Goal: Transaction & Acquisition: Subscribe to service/newsletter

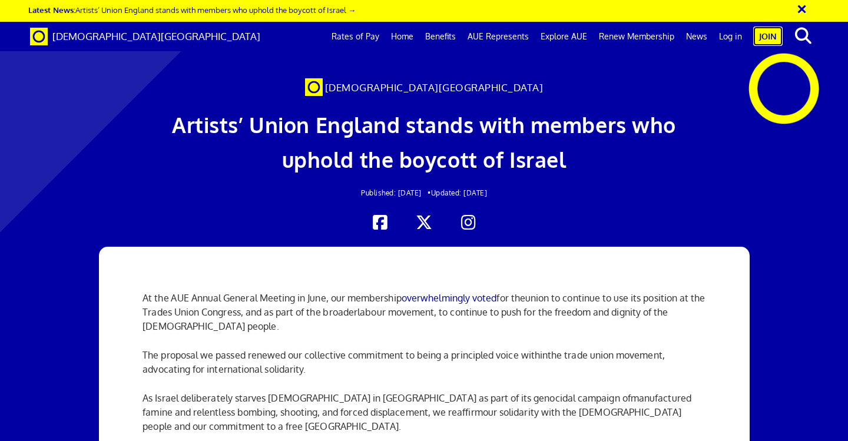
click at [774, 29] on link "Join" at bounding box center [768, 36] width 29 height 19
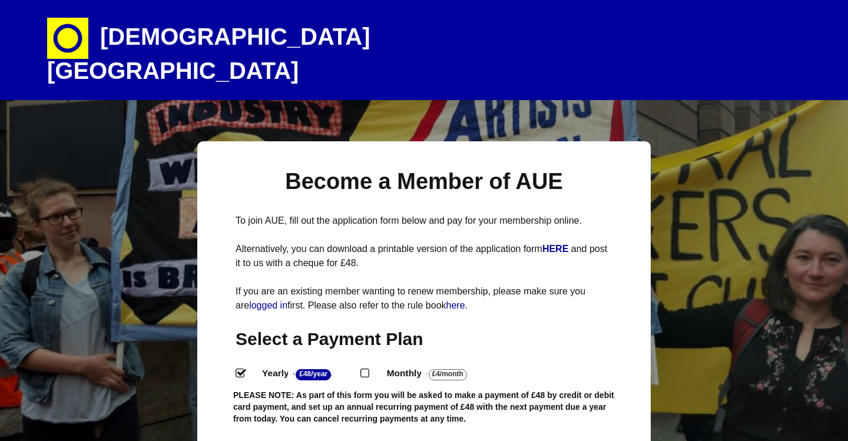
select select
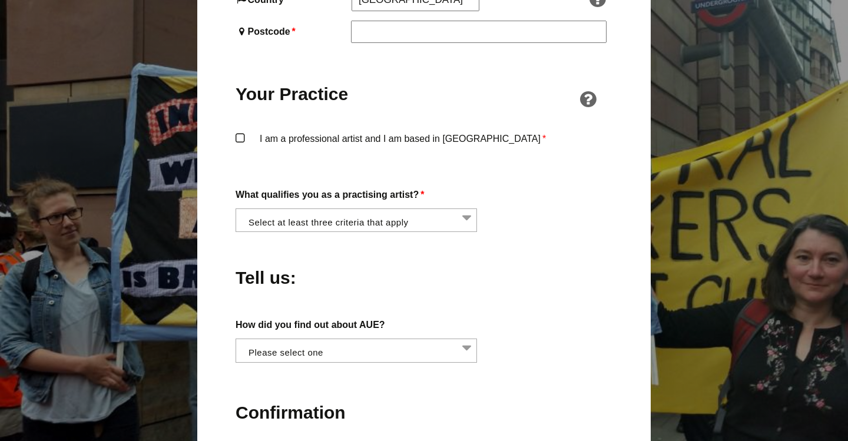
scroll to position [906, 0]
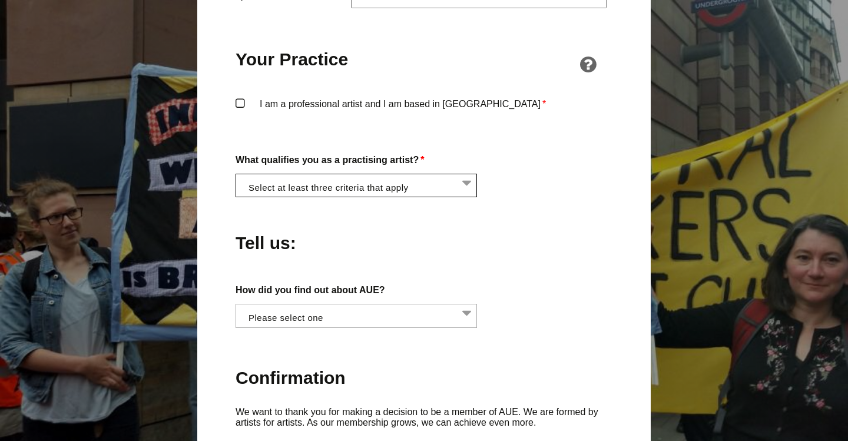
click at [462, 174] on li at bounding box center [360, 184] width 242 height 20
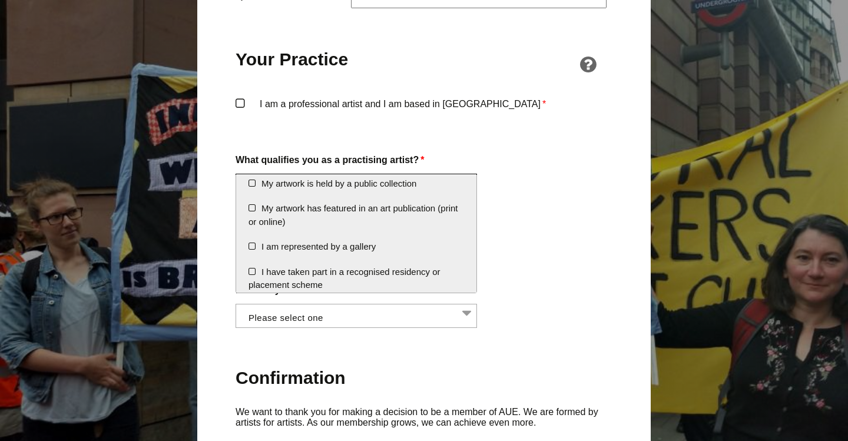
scroll to position [199, 0]
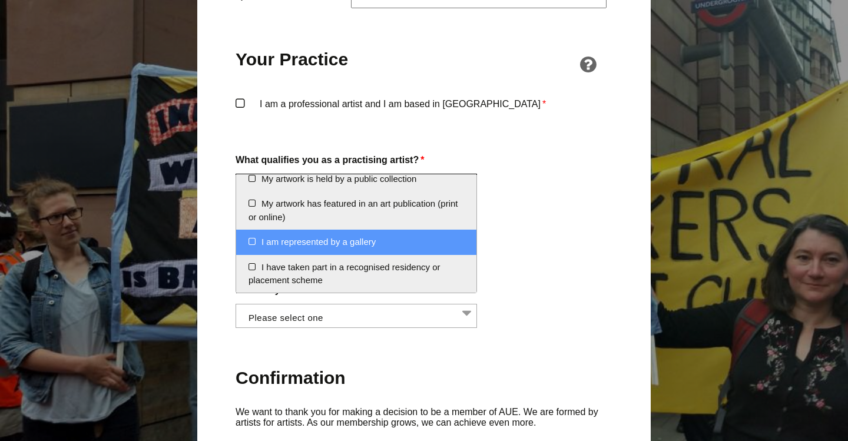
click at [512, 250] on div "About You Name * First * Last Email * Password * Phone * Date of Birth * Jan Fe…" at bounding box center [424, 84] width 377 height 1078
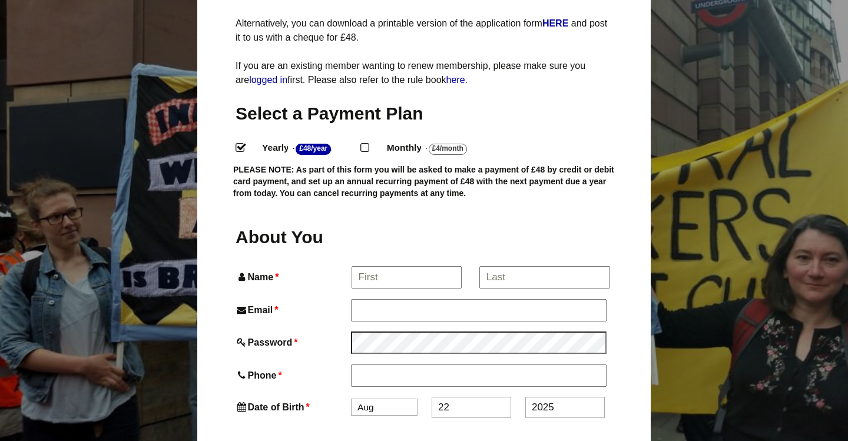
scroll to position [244, 0]
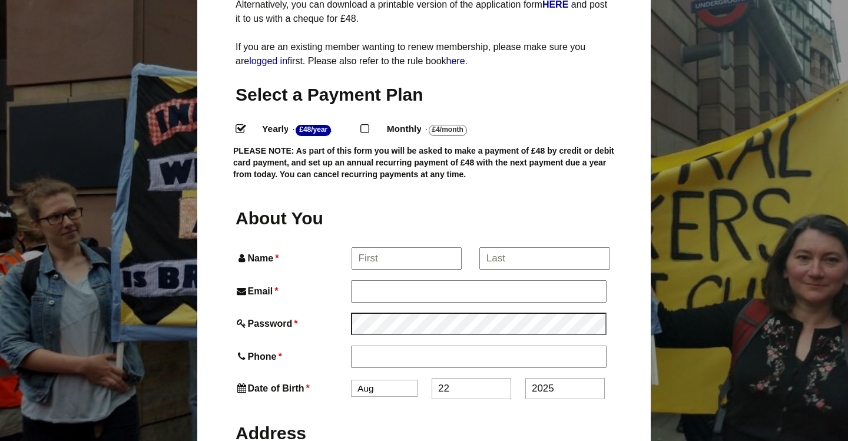
click at [368, 124] on input "Monthly - £4/Month ." at bounding box center [365, 128] width 8 height 8
radio input "true"
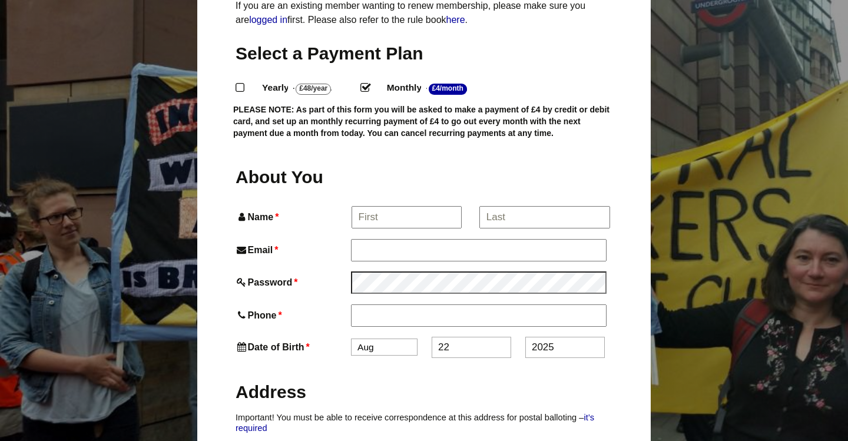
scroll to position [287, 0]
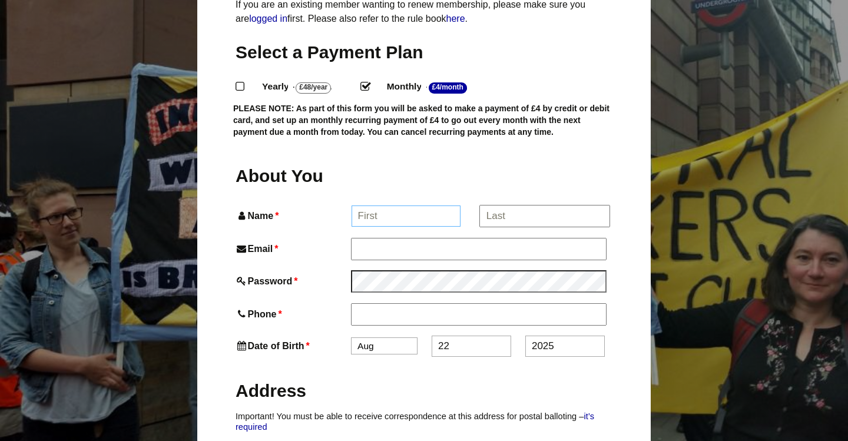
click at [392, 206] on input "Name *" at bounding box center [407, 216] width 110 height 21
type input "[PERSON_NAME]"
type input "[PERSON_NAME][EMAIL_ADDRESS][PERSON_NAME][DOMAIN_NAME]"
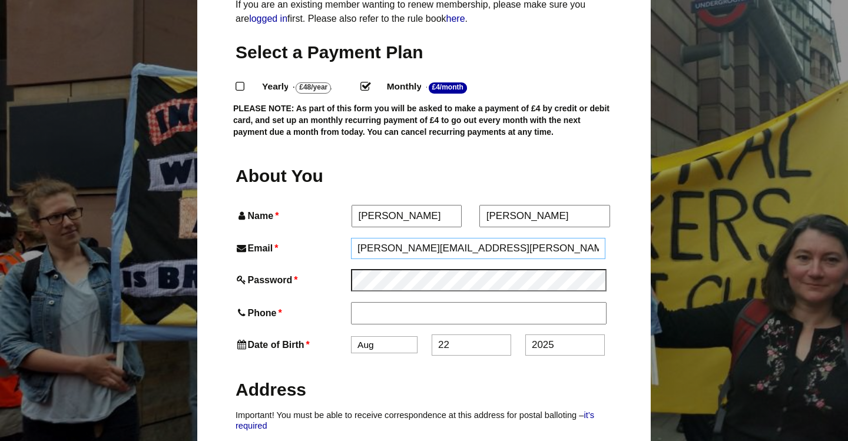
type input "07816645700"
type input "64b Hyde Vale"
type input "[GEOGRAPHIC_DATA]"
type input "SE10 8HP"
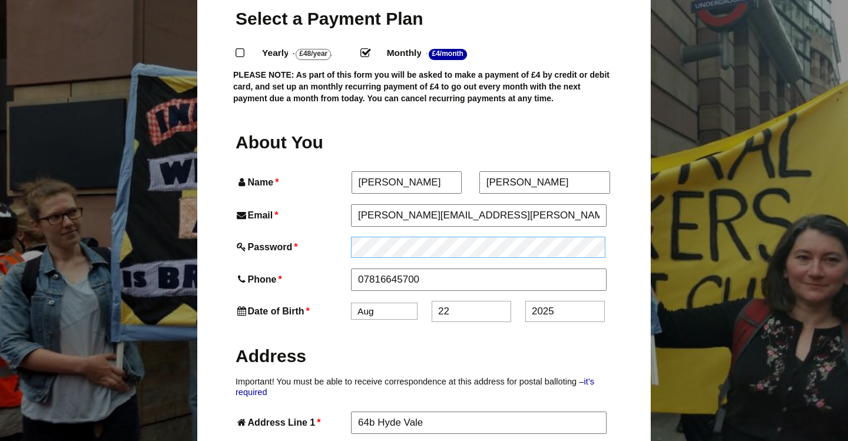
scroll to position [322, 0]
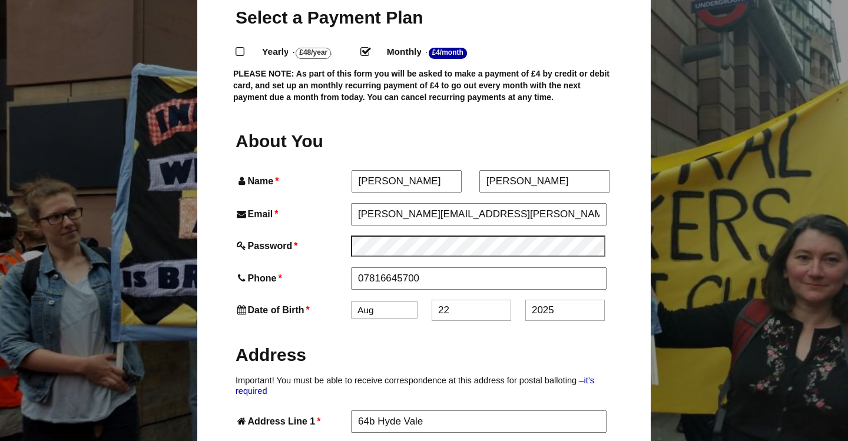
click at [391, 302] on select "Jan Feb Mar Apr May Jun [DATE] Aug Sep Oct Nov Dec" at bounding box center [384, 310] width 67 height 17
select select "4"
click at [455, 301] on input "22" at bounding box center [472, 311] width 80 height 21
type input "29"
click at [537, 301] on input "2025" at bounding box center [566, 311] width 80 height 21
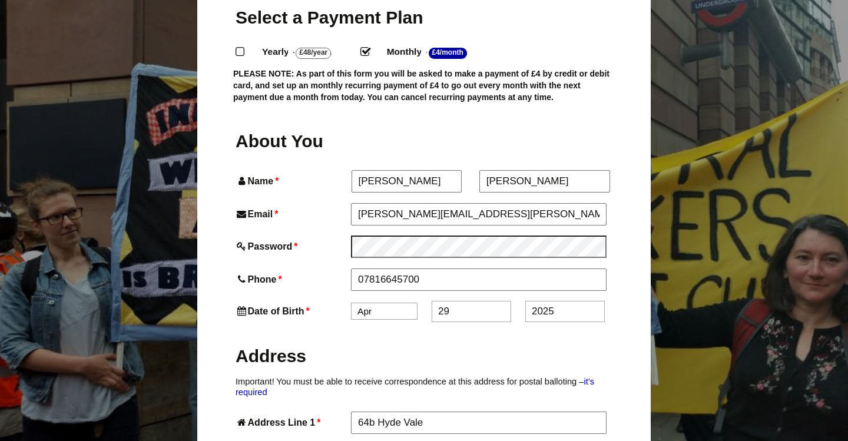
click at [537, 301] on input "2025" at bounding box center [566, 311] width 80 height 21
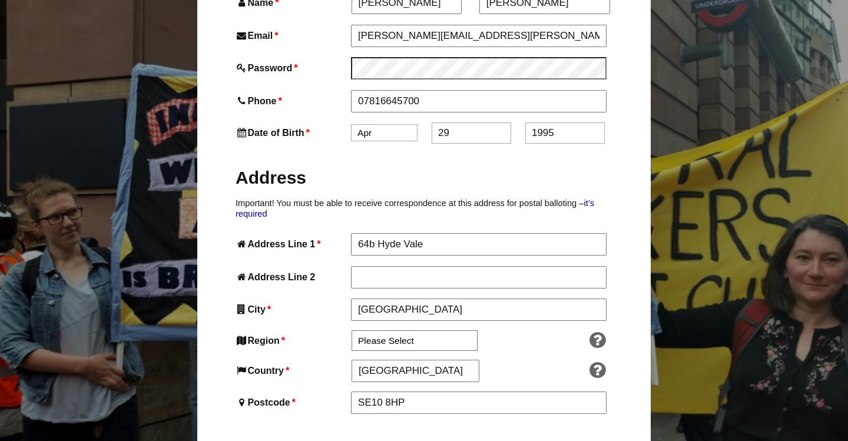
scroll to position [507, 0]
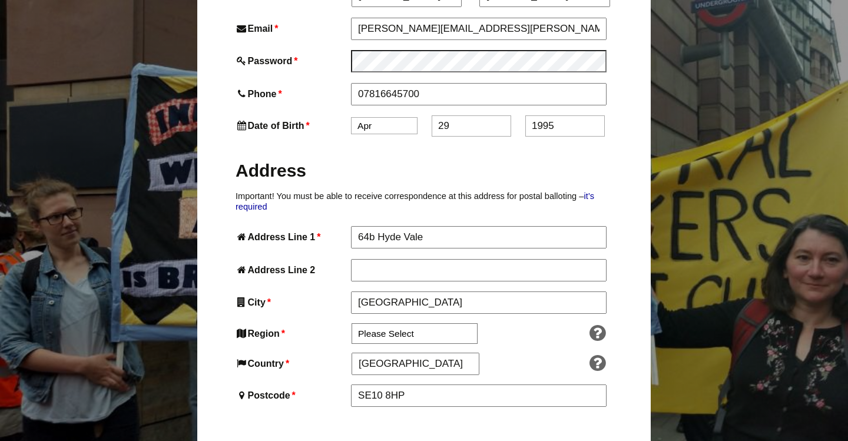
type input "1995"
click at [458, 323] on select "Please Select [GEOGRAPHIC_DATA] [GEOGRAPHIC_DATA] [GEOGRAPHIC_DATA] [GEOGRAPHIC…" at bounding box center [415, 333] width 126 height 21
select select "[GEOGRAPHIC_DATA]"
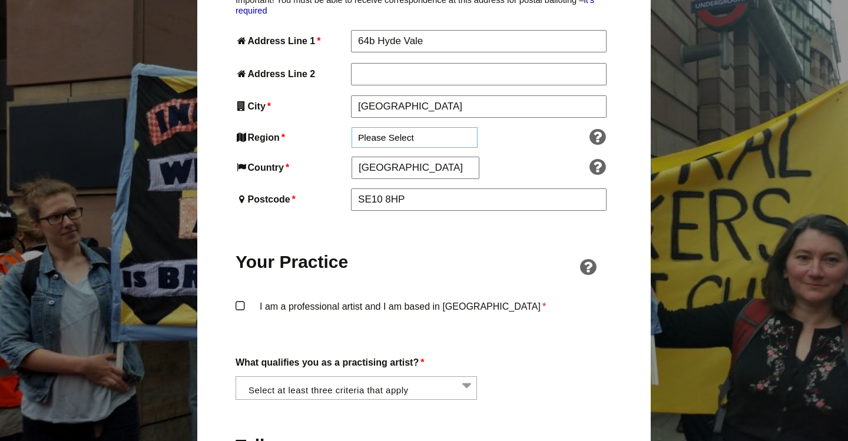
scroll to position [726, 0]
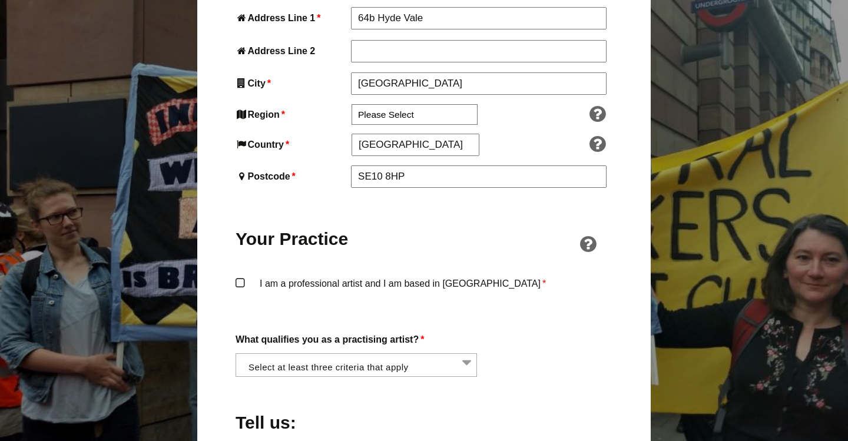
click at [240, 276] on label "I am a professional artist and I am based in [GEOGRAPHIC_DATA] *" at bounding box center [424, 293] width 377 height 35
click at [0, 0] on input "I am a professional artist and I am based in [GEOGRAPHIC_DATA] *" at bounding box center [0, 0] width 0 height 0
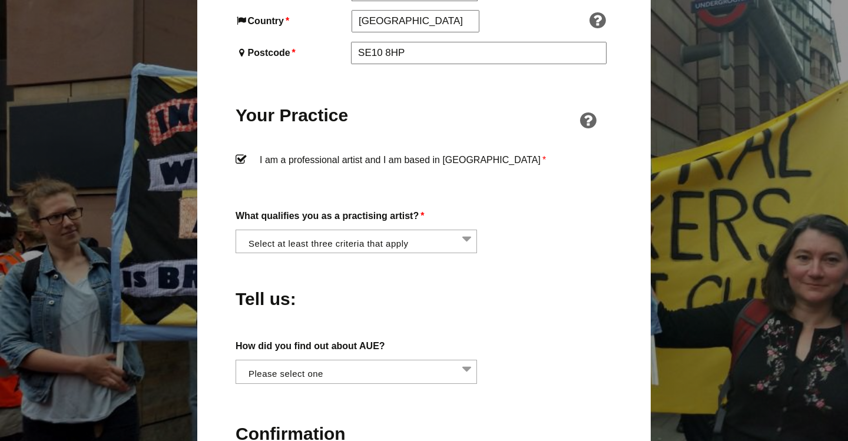
scroll to position [852, 0]
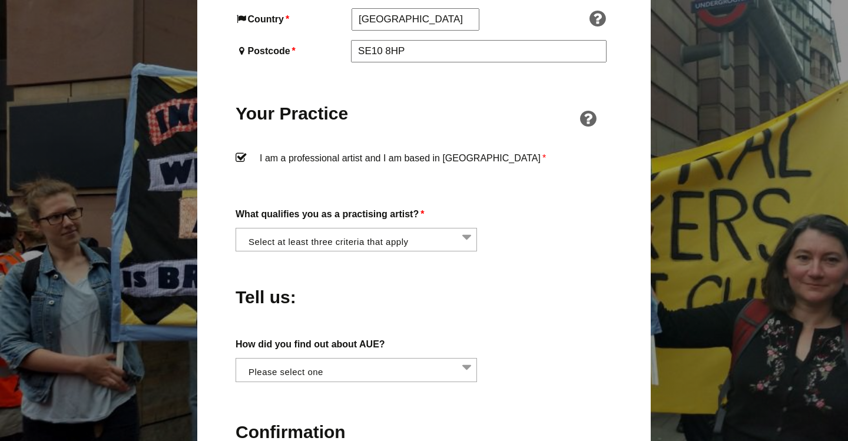
click at [416, 229] on li at bounding box center [360, 239] width 242 height 20
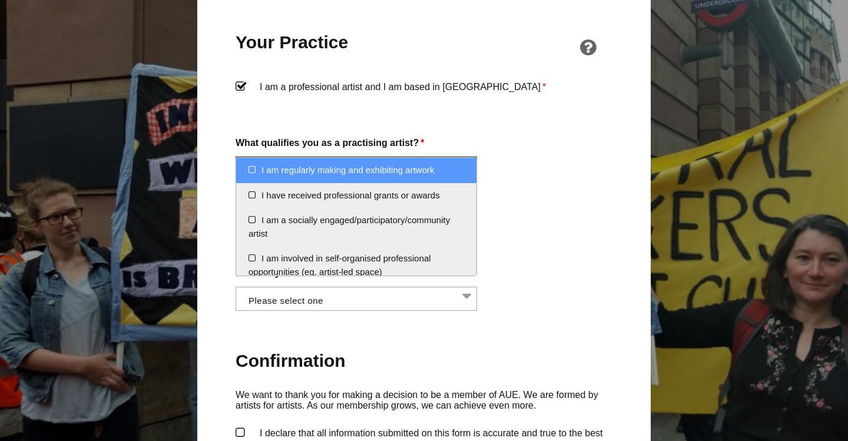
scroll to position [933, 0]
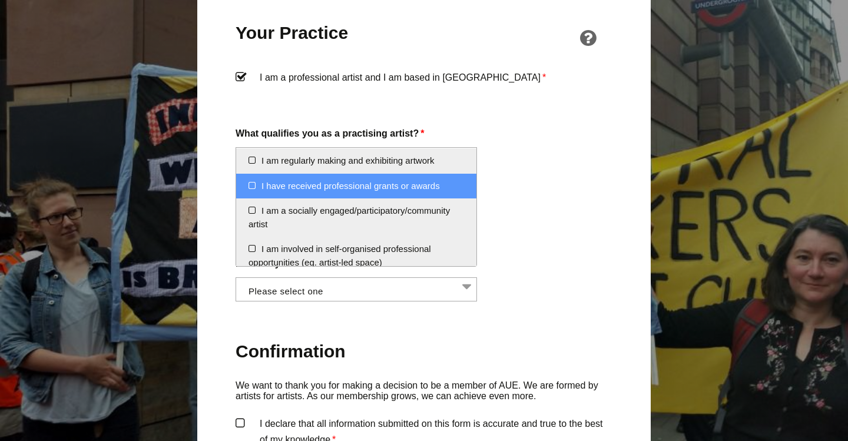
click at [246, 193] on li "I have received professional grants or awards" at bounding box center [356, 186] width 240 height 25
select select "received_grants_or_awards"
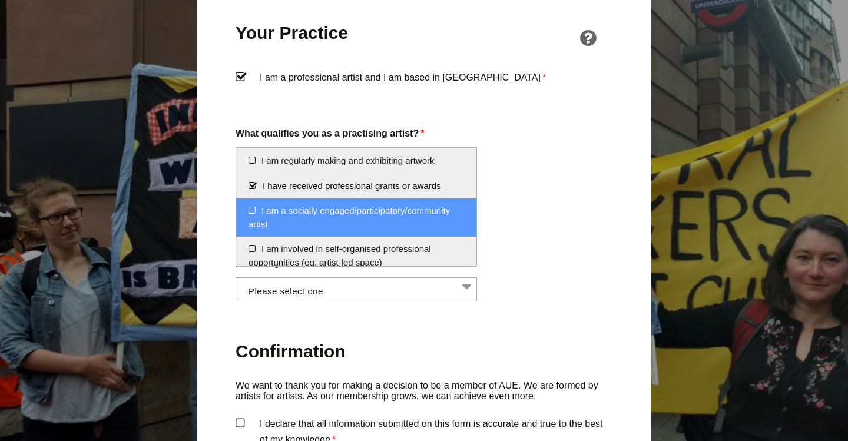
click at [252, 209] on li "I am a socially engaged/participatory/community artist" at bounding box center [356, 218] width 240 height 38
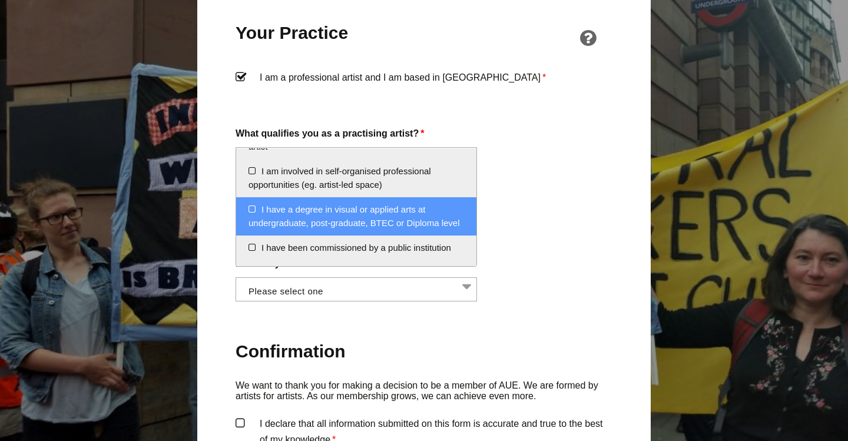
scroll to position [81, 0]
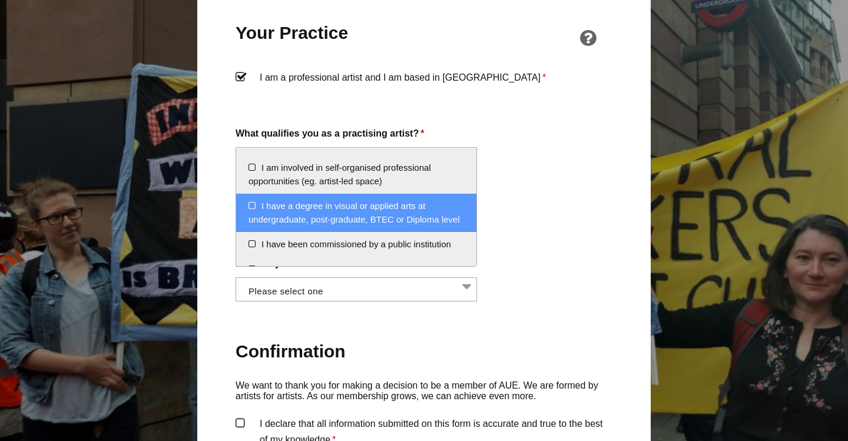
click at [254, 205] on li "I have a degree in visual or applied arts at undergraduate, post-graduate, BTEC…" at bounding box center [356, 213] width 240 height 38
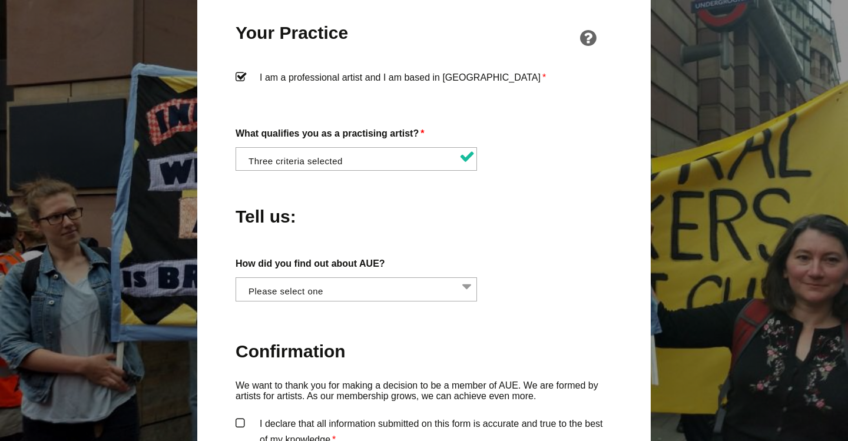
click at [544, 256] on label "How did you find out about AUE?" at bounding box center [424, 264] width 377 height 16
click at [236, 277] on select "Word of mouth Facebook Twitter Other social media National Press Specialist art…" at bounding box center [236, 284] width 1 height 14
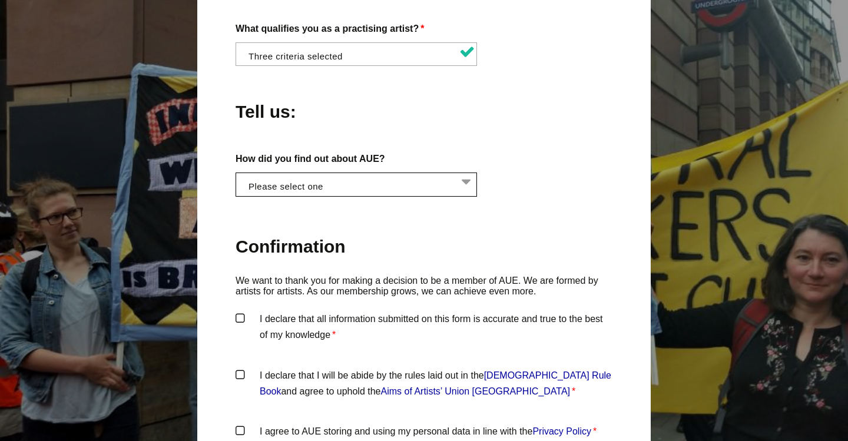
scroll to position [1044, 0]
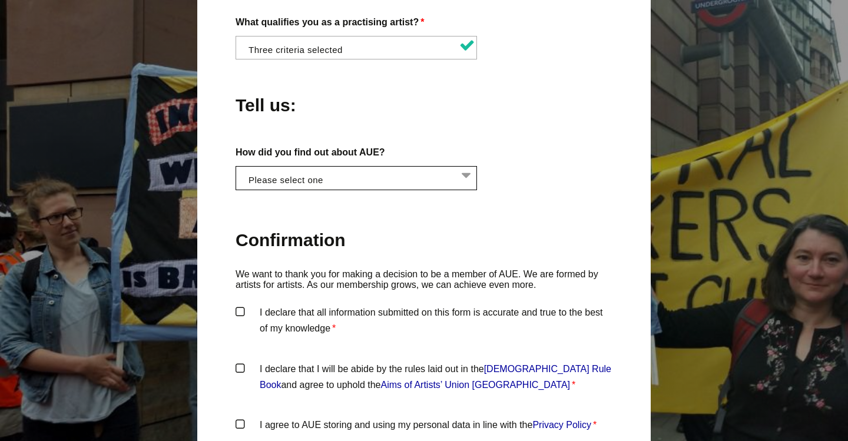
click at [412, 167] on li at bounding box center [360, 177] width 242 height 20
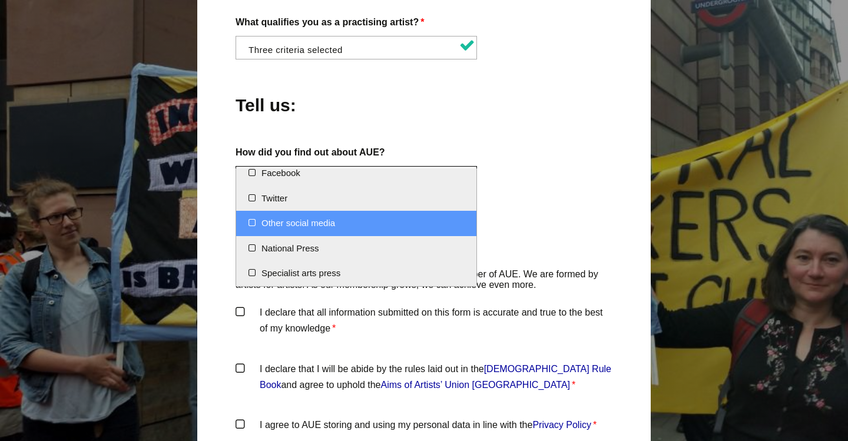
scroll to position [0, 0]
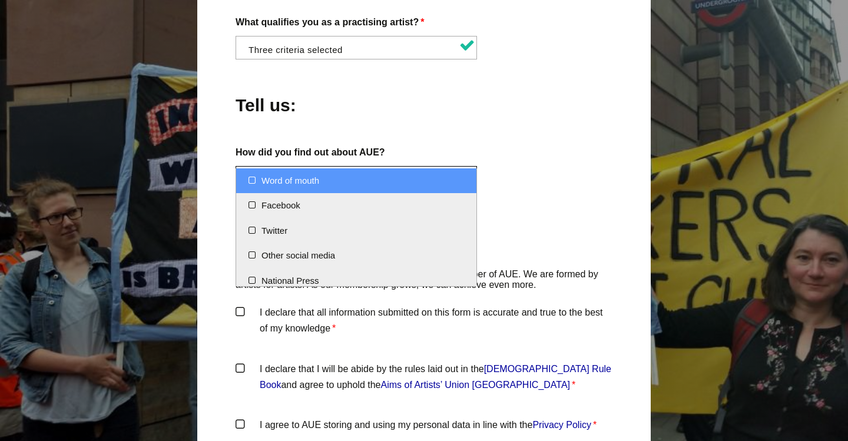
select select "Word of mouth"
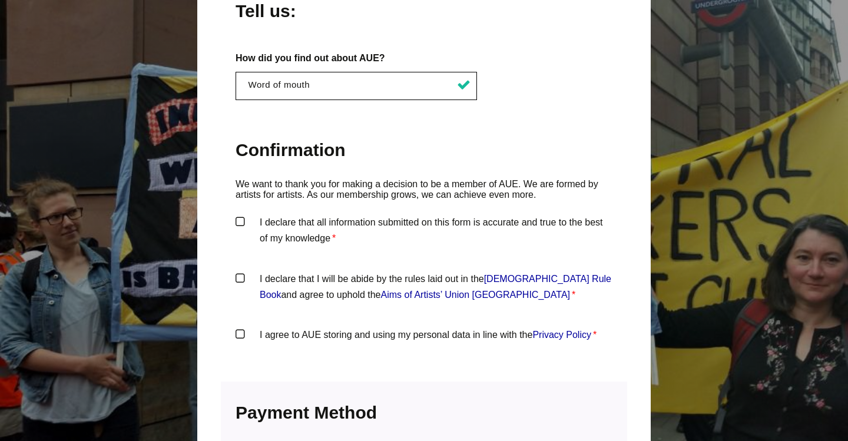
scroll to position [1162, 0]
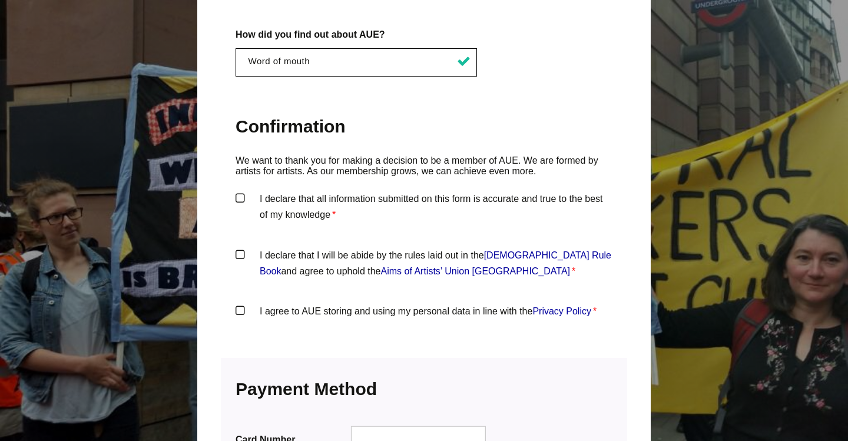
click at [236, 191] on label "I declare that all information submitted on this form is accurate and true to t…" at bounding box center [424, 208] width 377 height 35
click at [0, 0] on input "I declare that all information submitted on this form is accurate and true to t…" at bounding box center [0, 0] width 0 height 0
click at [241, 247] on label "I declare that I will be abide by the rules laid out in the [DEMOGRAPHIC_DATA] …" at bounding box center [424, 264] width 377 height 35
click at [0, 0] on input "I declare that I will be abide by the rules laid out in the [DEMOGRAPHIC_DATA] …" at bounding box center [0, 0] width 0 height 0
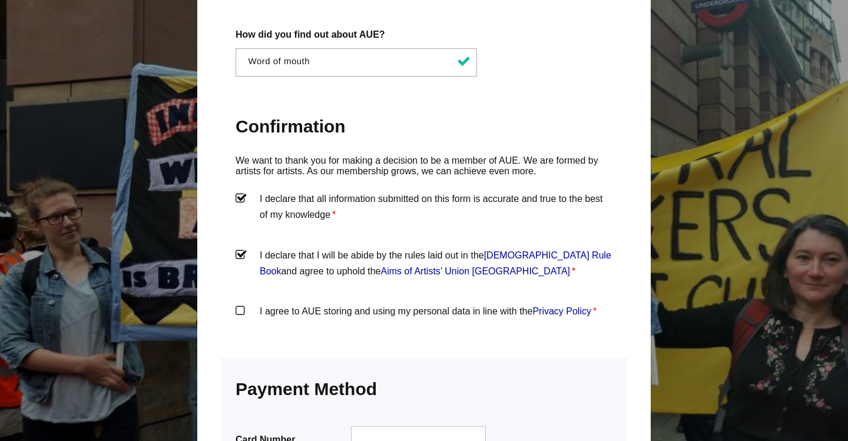
click at [244, 303] on label "I agree to AUE storing and using my personal data in line with the Privacy Poli…" at bounding box center [424, 320] width 377 height 35
click at [0, 0] on input "I agree to AUE storing and using my personal data in line with the Privacy Poli…" at bounding box center [0, 0] width 0 height 0
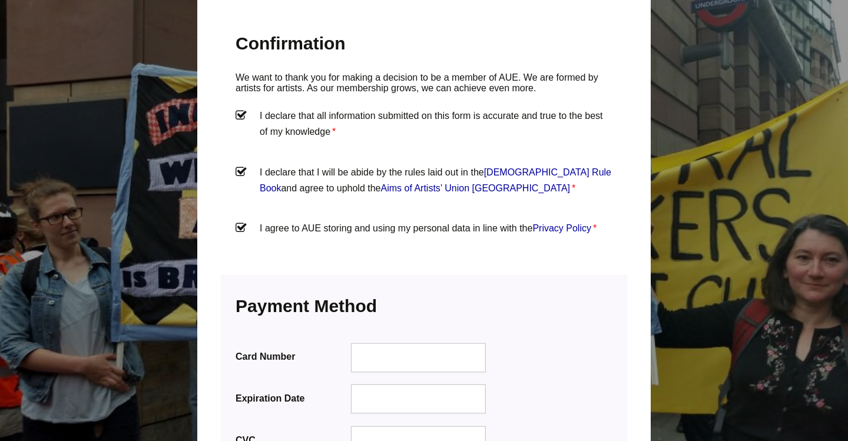
scroll to position [1426, 0]
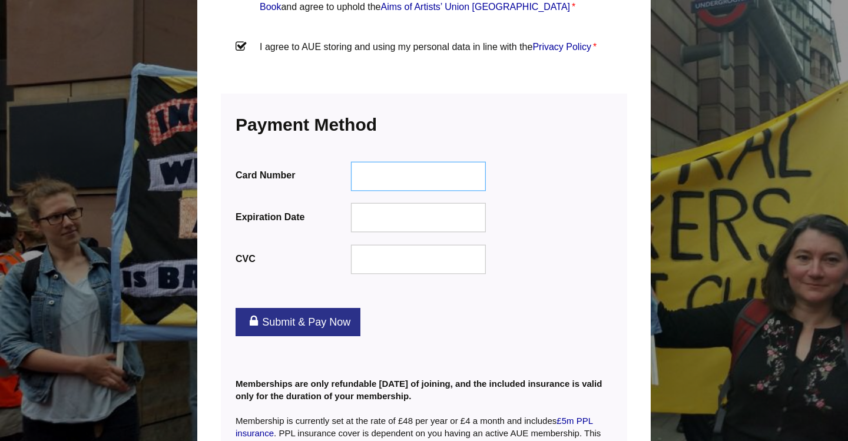
click at [399, 161] on div at bounding box center [419, 175] width 136 height 29
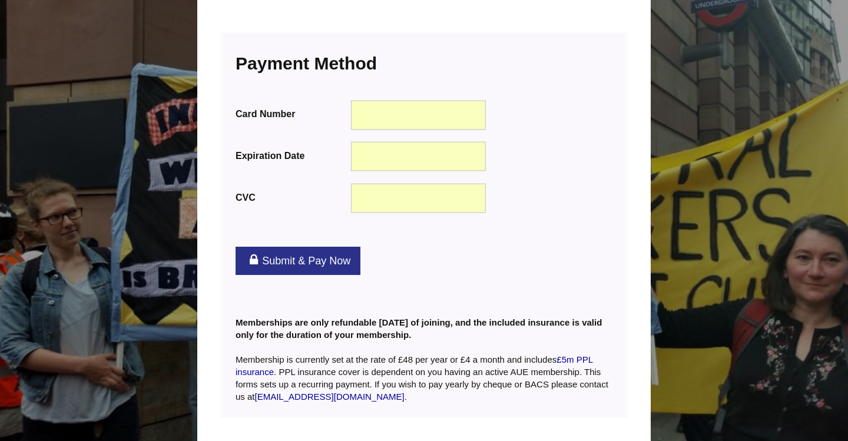
scroll to position [1491, 0]
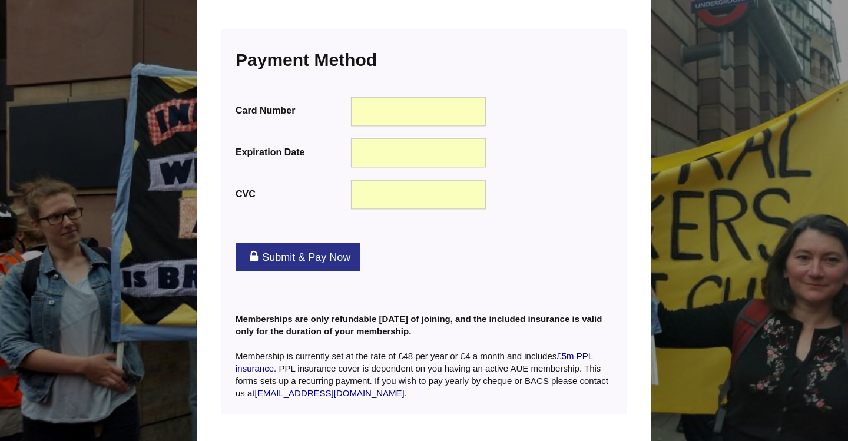
click at [306, 243] on link "Submit & Pay Now" at bounding box center [298, 257] width 125 height 28
